Goal: Find contact information: Find contact information

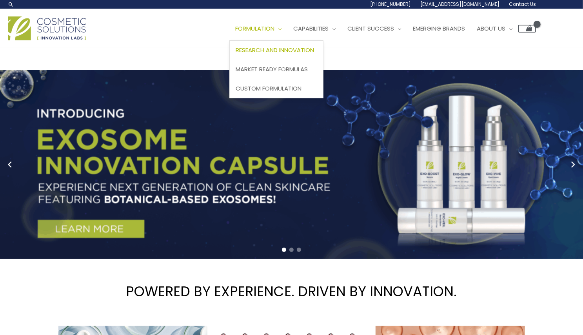
click at [279, 51] on span "Research and Innovation" at bounding box center [275, 50] width 78 height 8
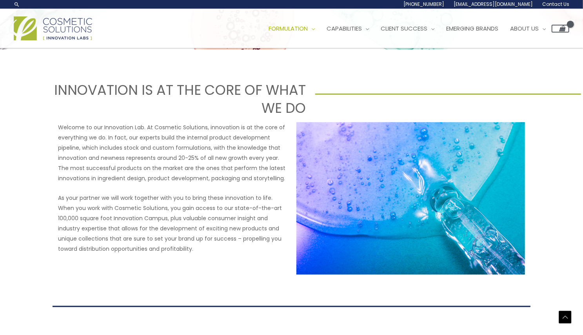
scroll to position [288, 0]
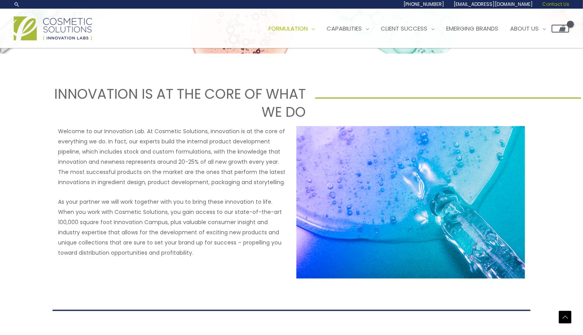
click at [560, 7] on link "Contact Us" at bounding box center [553, 4] width 32 height 9
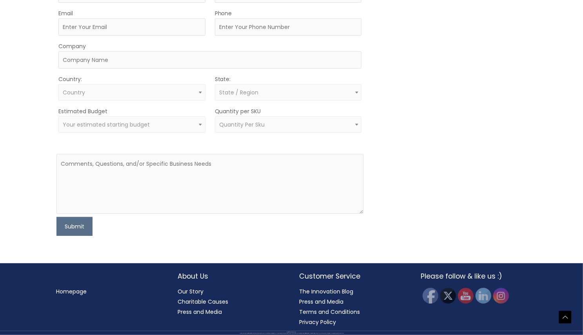
scroll to position [285, 0]
click at [431, 287] on img at bounding box center [429, 295] width 17 height 17
click at [433, 287] on img at bounding box center [429, 295] width 17 height 17
